Goal: Navigation & Orientation: Find specific page/section

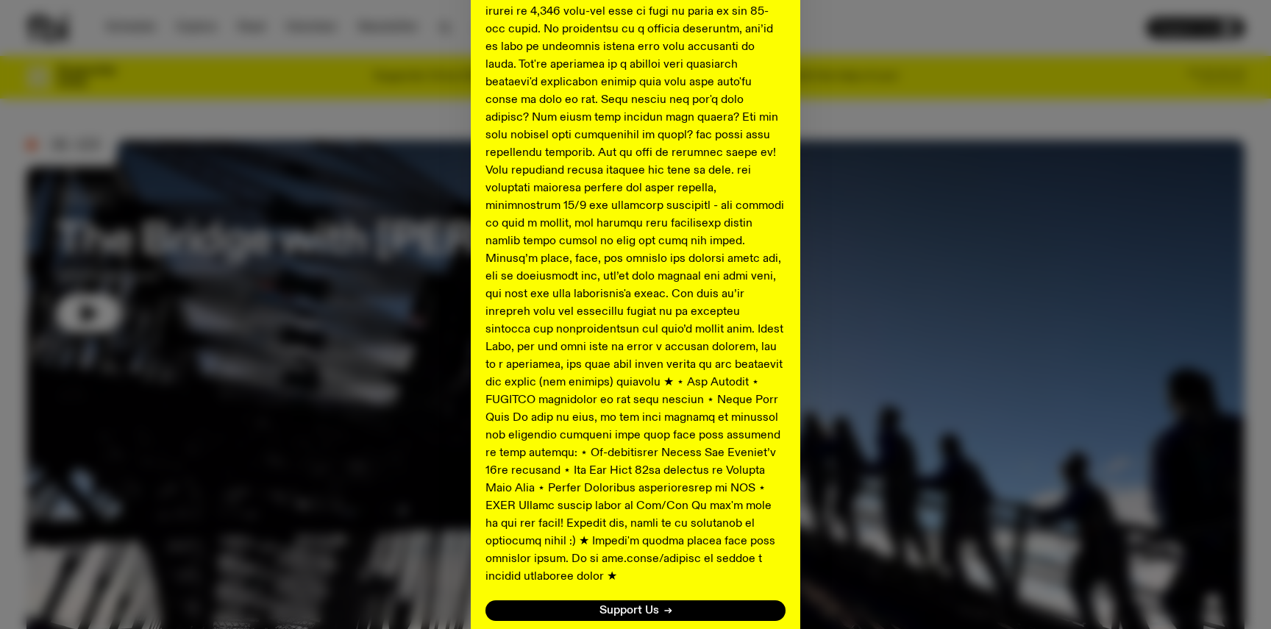
scroll to position [658, 0]
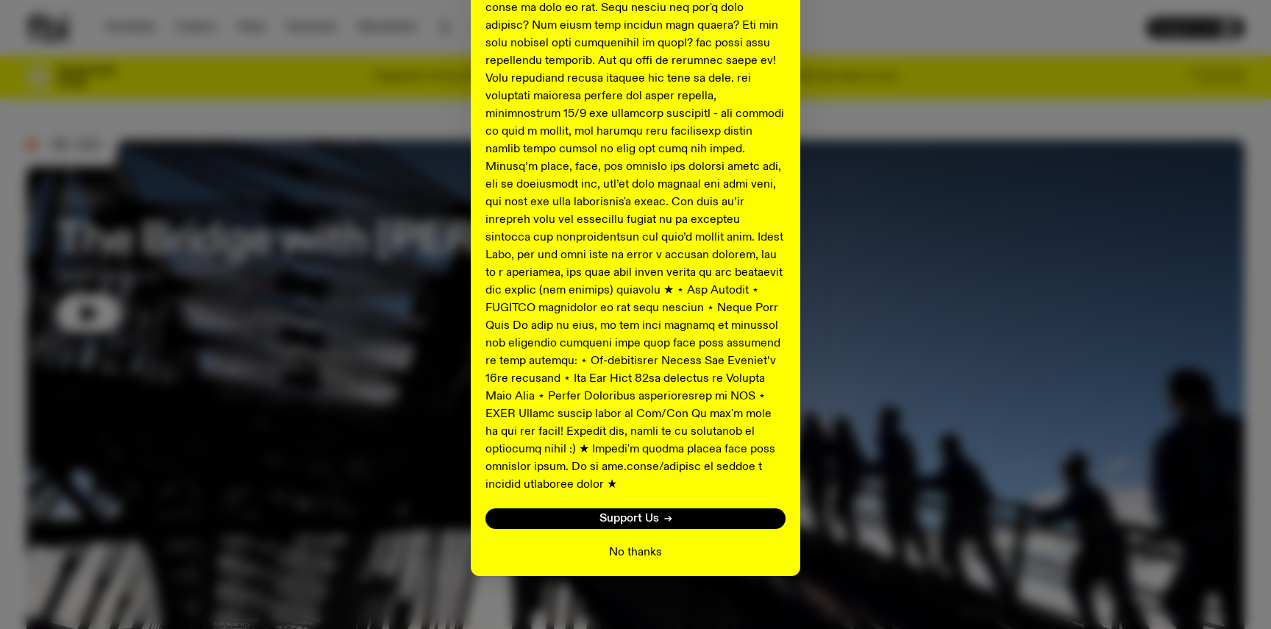
click at [616, 544] on button "No thanks" at bounding box center [635, 553] width 53 height 18
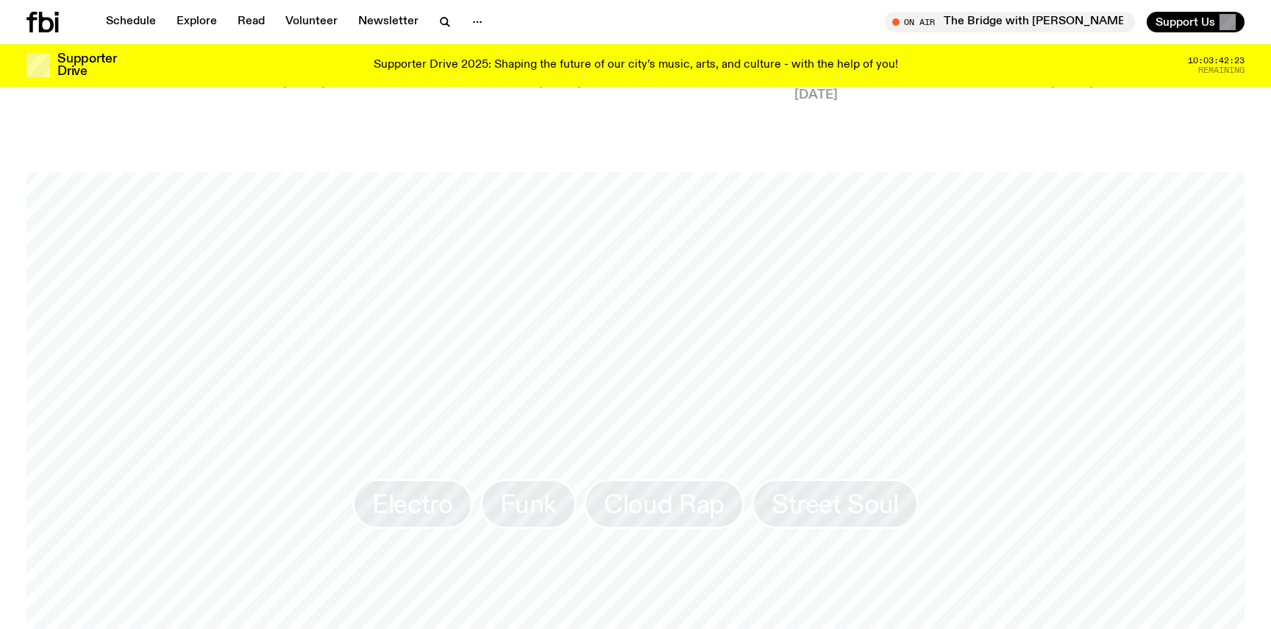
scroll to position [1197, 0]
click at [571, 515] on link "Funk" at bounding box center [528, 513] width 97 height 50
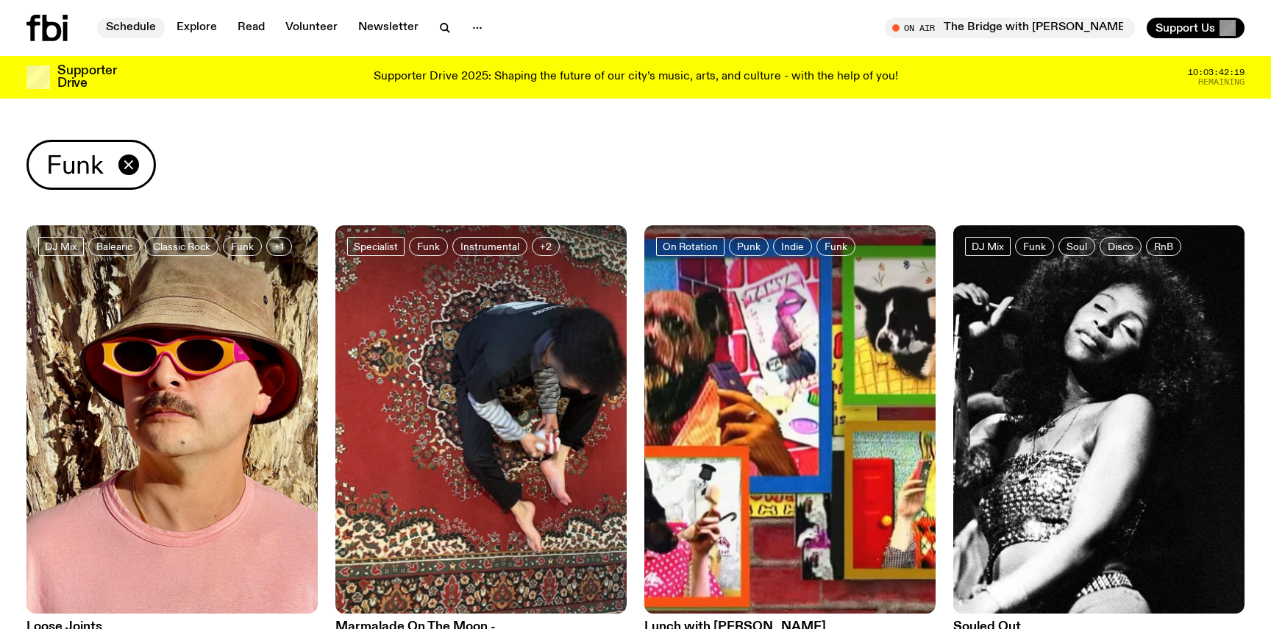
click at [139, 32] on link "Schedule" at bounding box center [131, 28] width 68 height 21
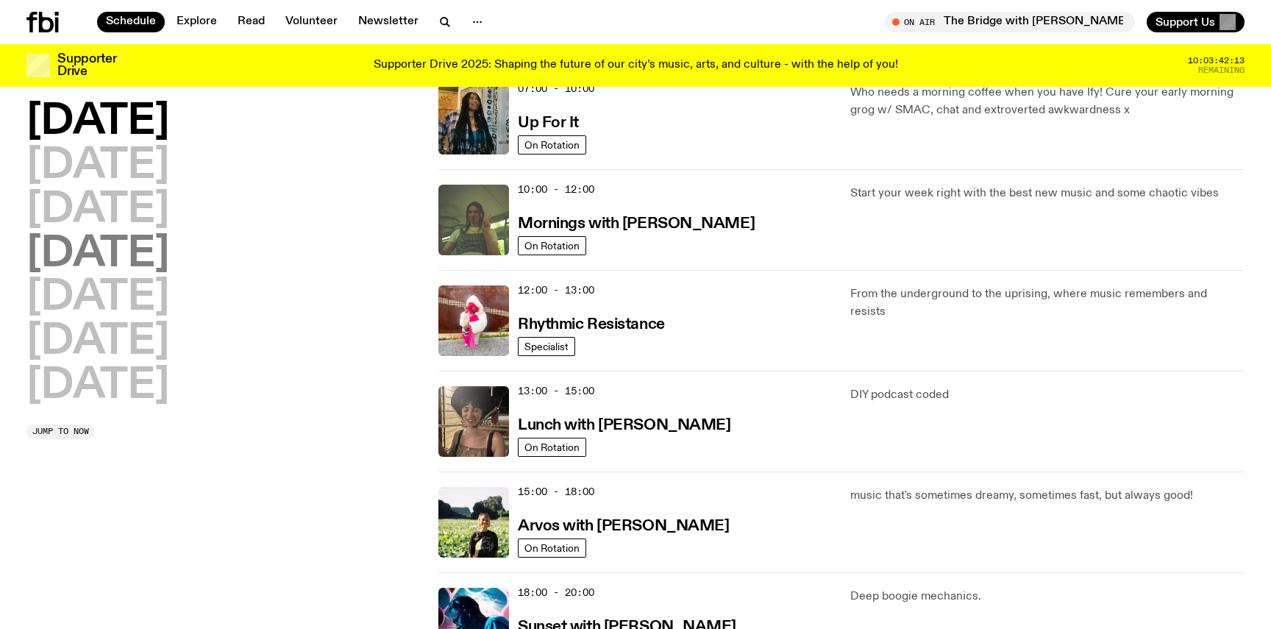
scroll to position [257, 0]
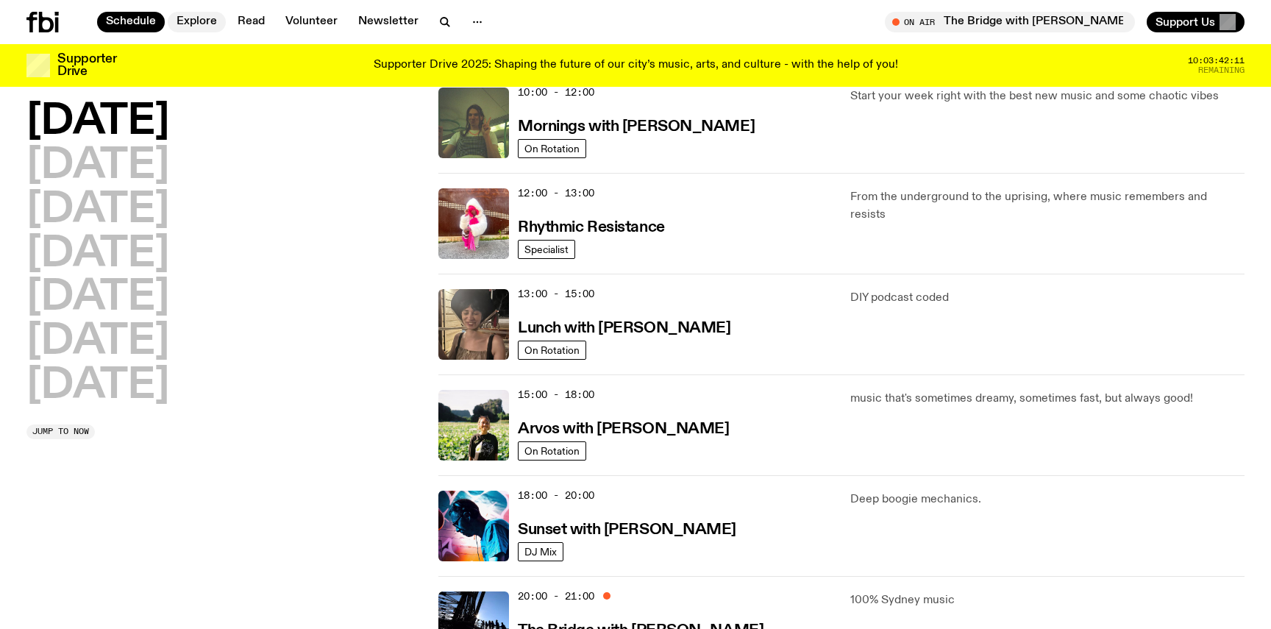
click at [193, 24] on link "Explore" at bounding box center [197, 22] width 58 height 21
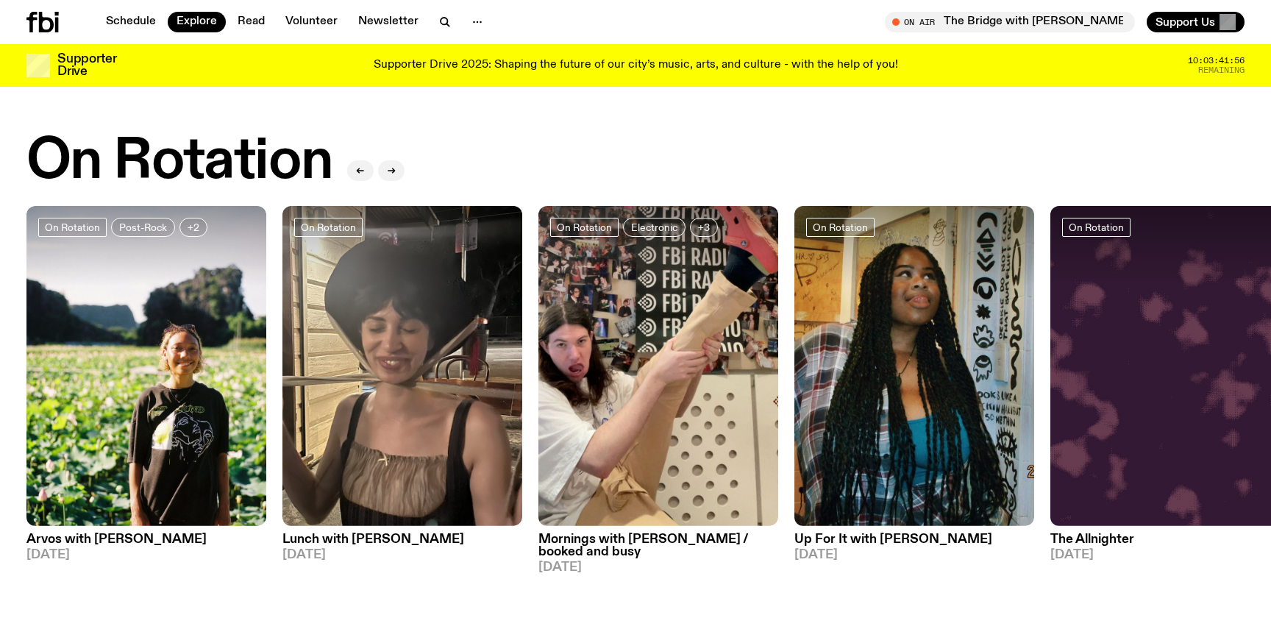
scroll to position [638, 0]
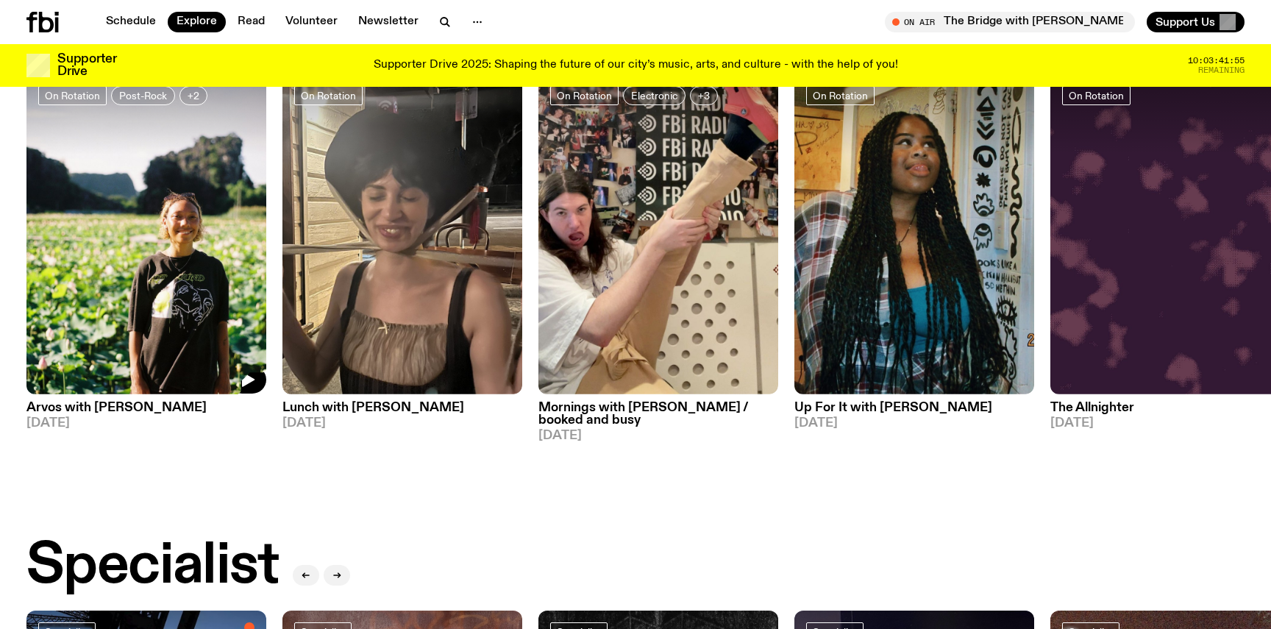
click at [141, 287] on img at bounding box center [146, 234] width 240 height 320
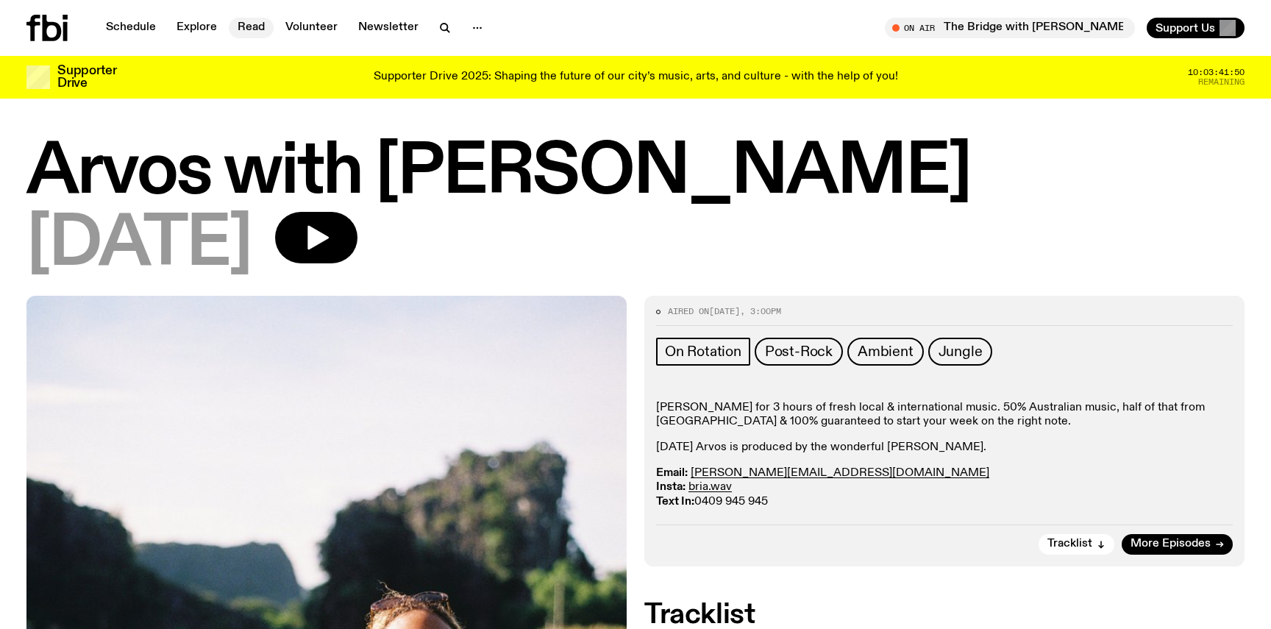
click at [260, 23] on link "Read" at bounding box center [251, 28] width 45 height 21
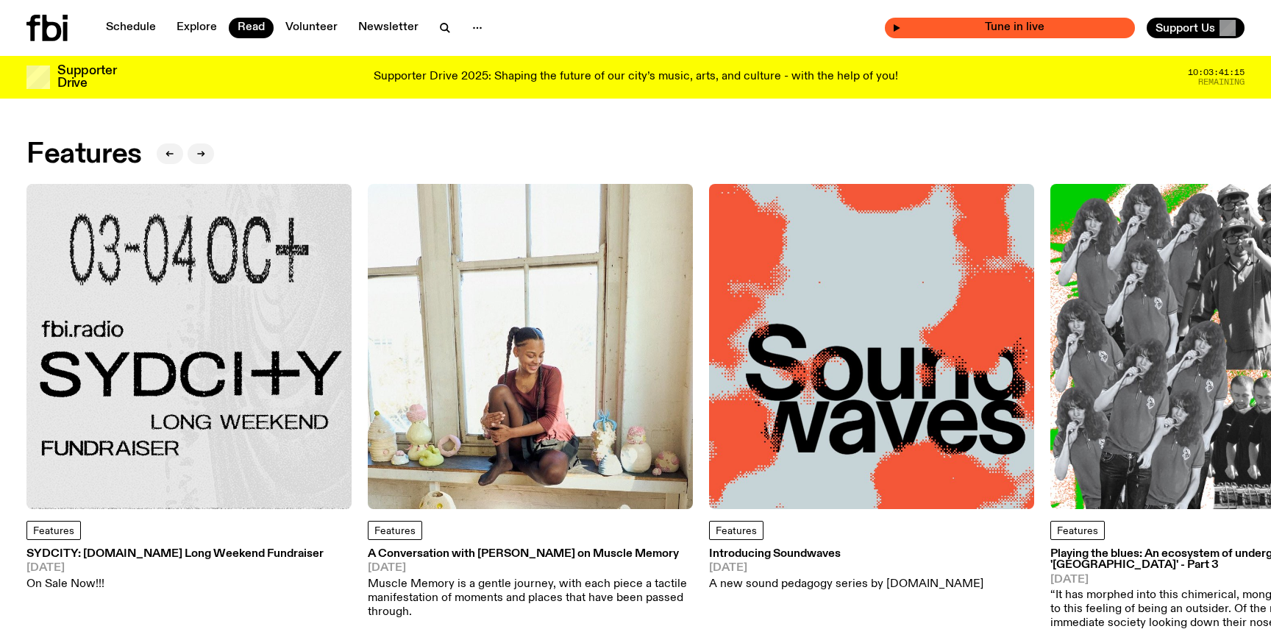
click at [985, 33] on span "Tune in live" at bounding box center [1014, 27] width 227 height 11
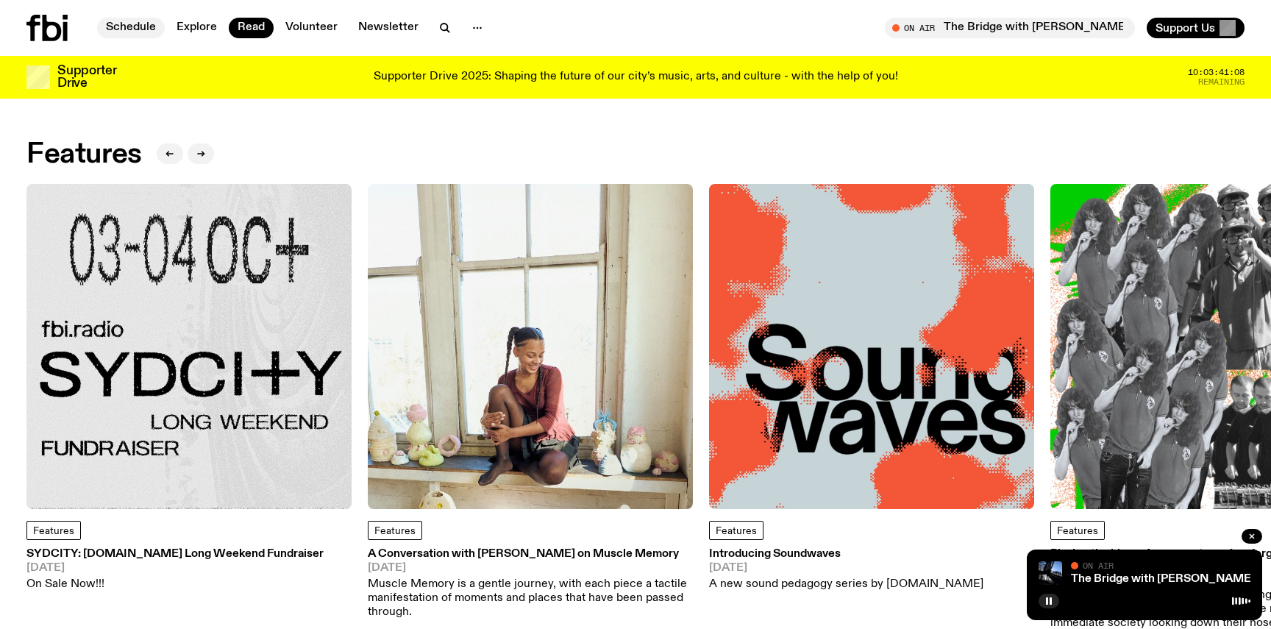
click at [133, 26] on link "Schedule" at bounding box center [131, 28] width 68 height 21
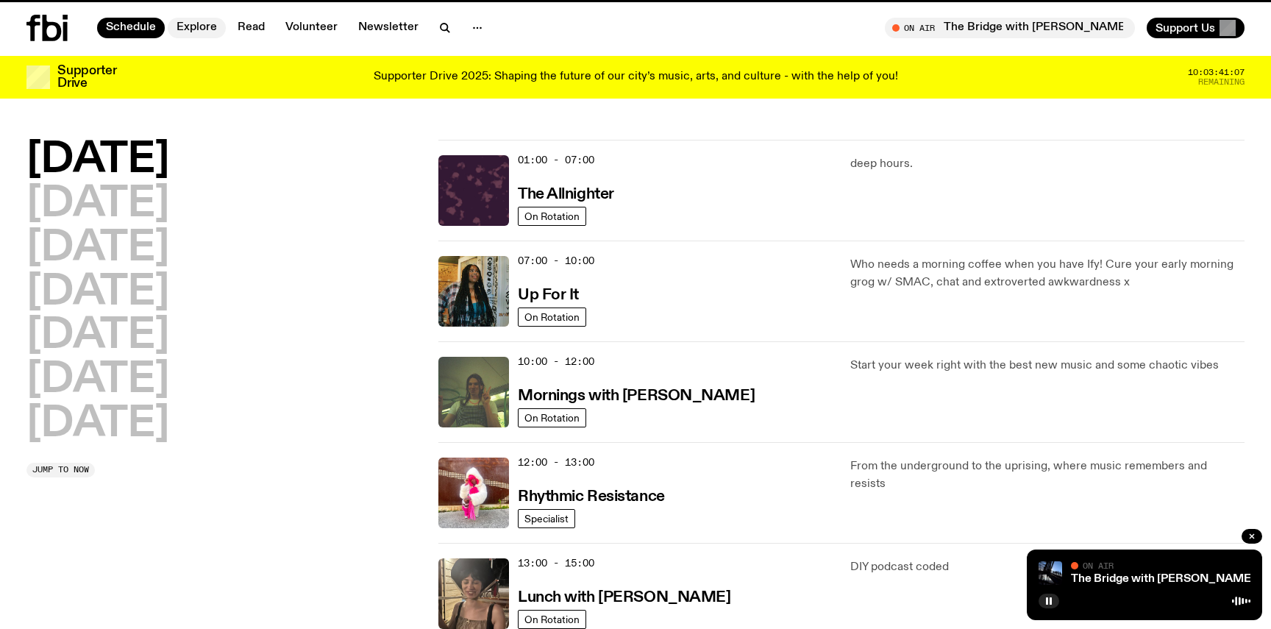
click at [185, 27] on link "Explore" at bounding box center [197, 28] width 58 height 21
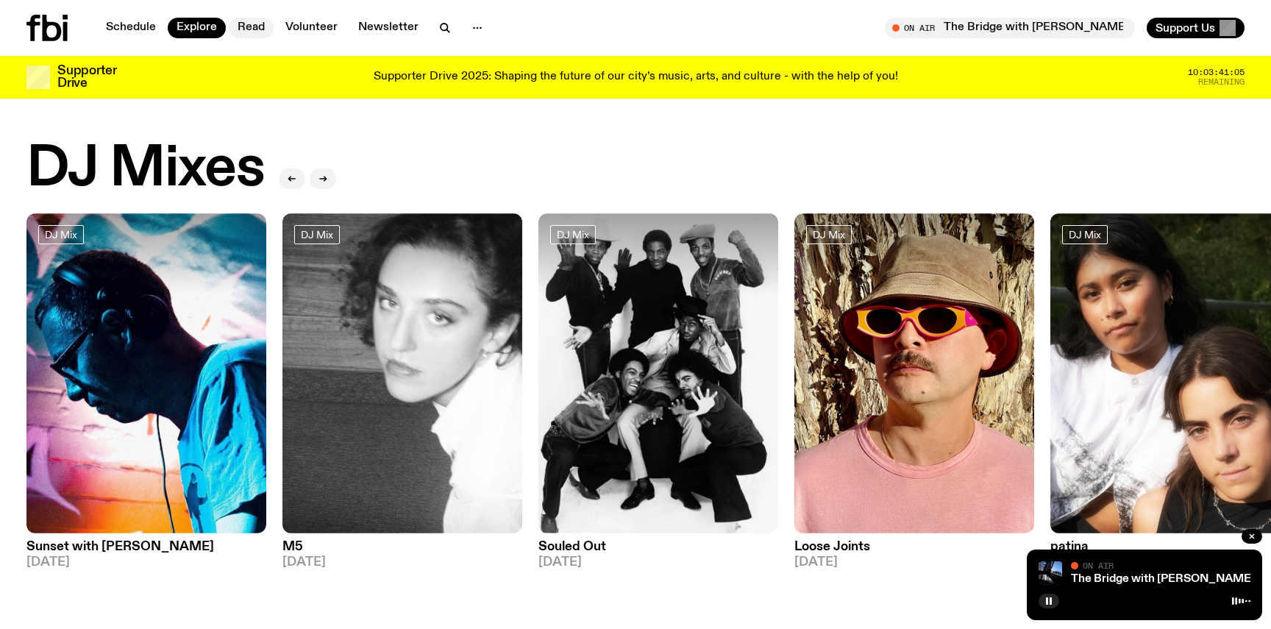
click at [252, 28] on link "Read" at bounding box center [251, 28] width 45 height 21
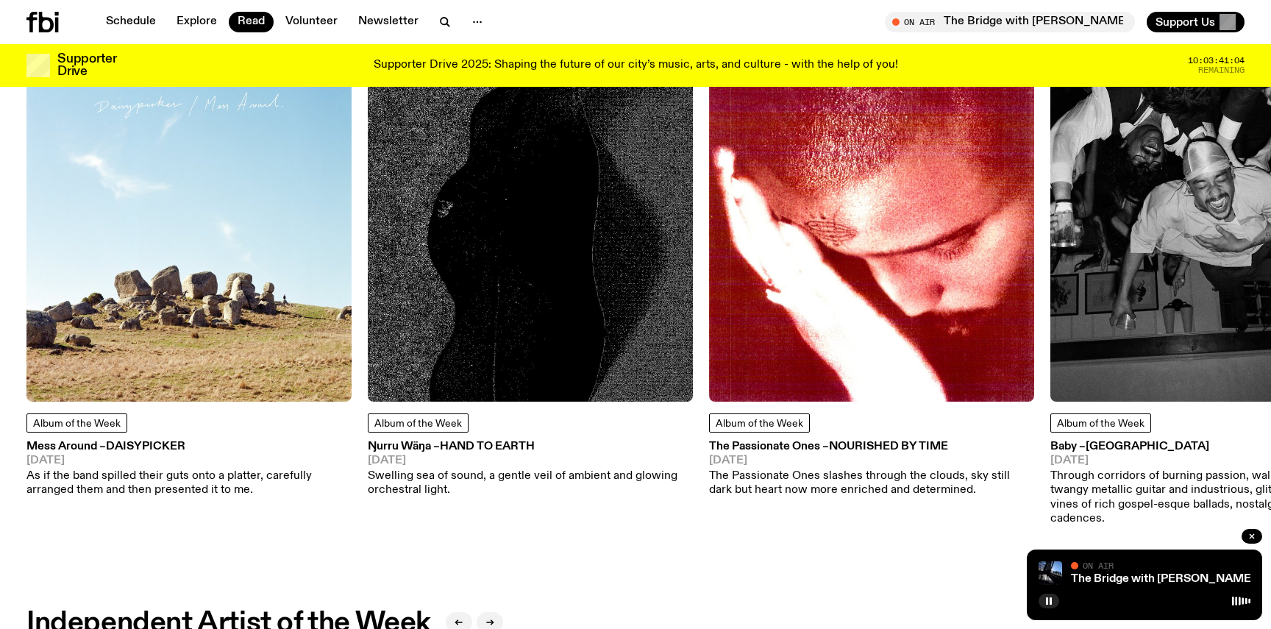
scroll to position [697, 0]
click at [399, 254] on img at bounding box center [530, 239] width 325 height 325
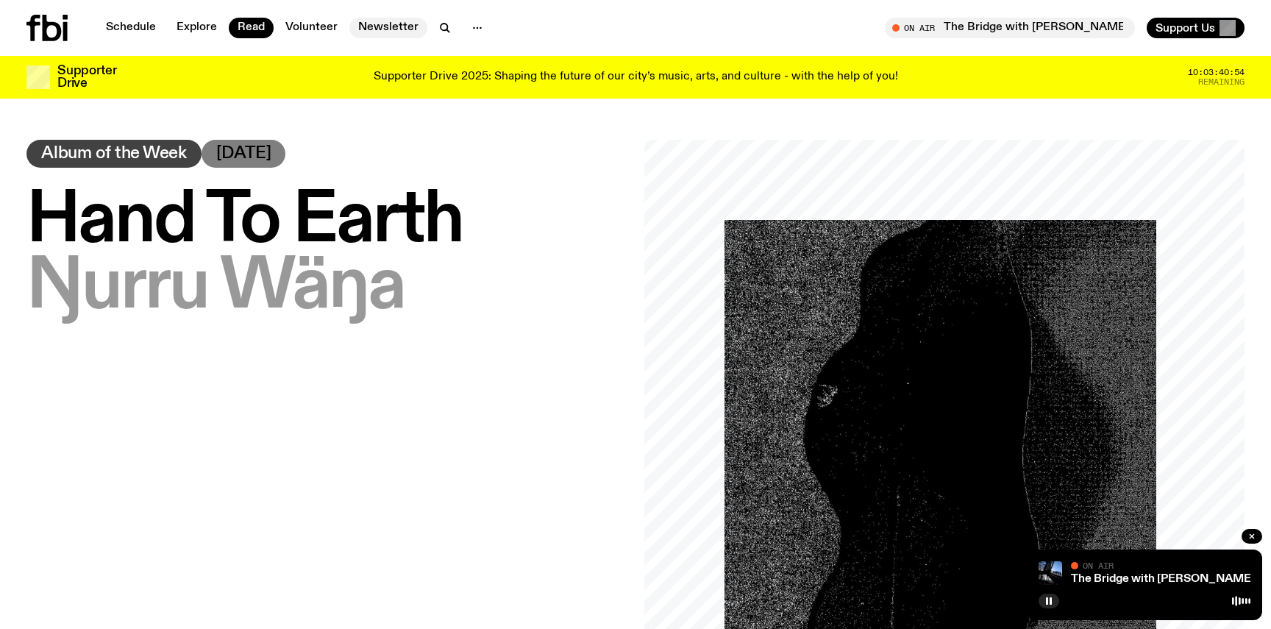
click at [389, 29] on link "Newsletter" at bounding box center [388, 28] width 78 height 21
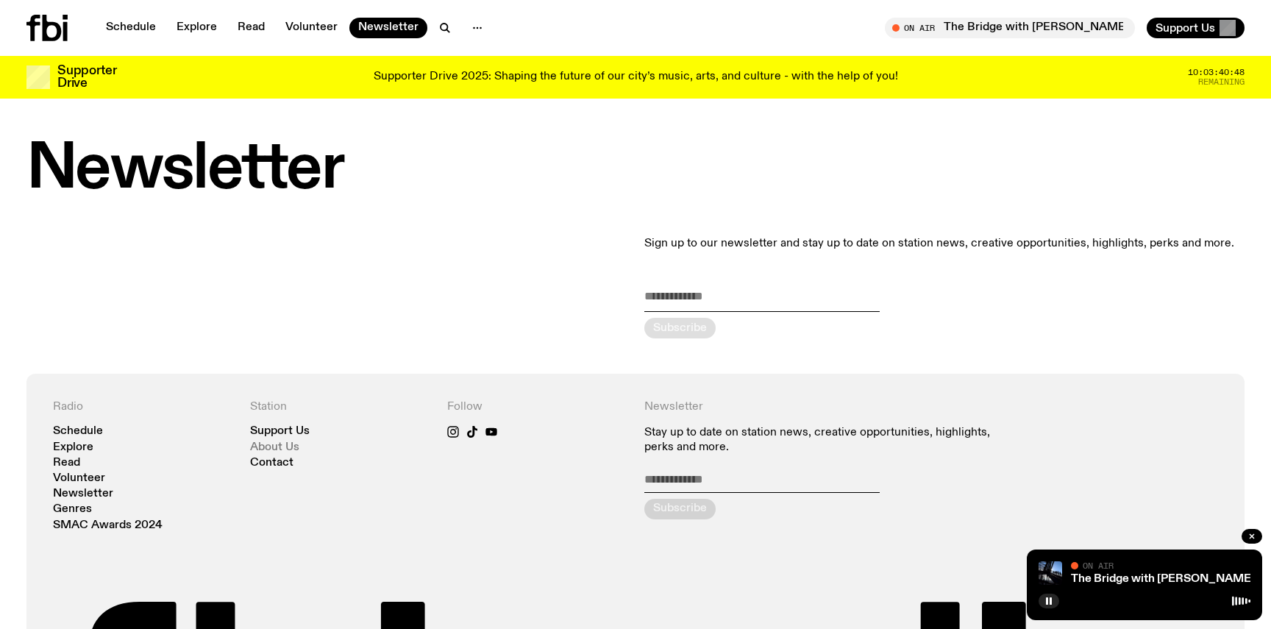
click at [268, 442] on link "About Us" at bounding box center [274, 447] width 49 height 11
